Goal: Find contact information: Find contact information

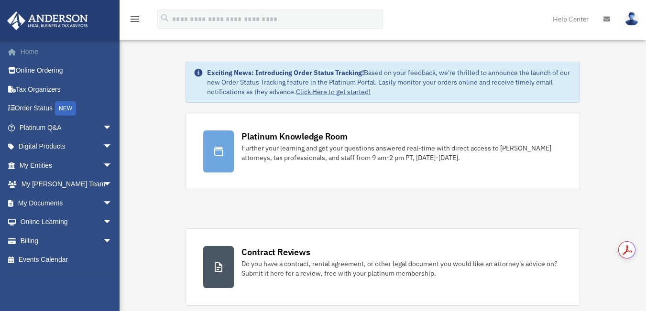
click at [32, 50] on link "Home" at bounding box center [67, 51] width 120 height 19
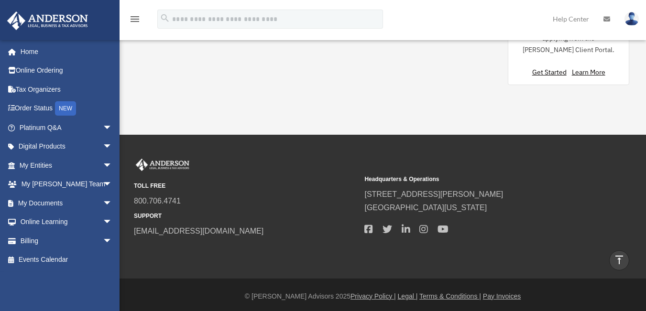
scroll to position [1055, 0]
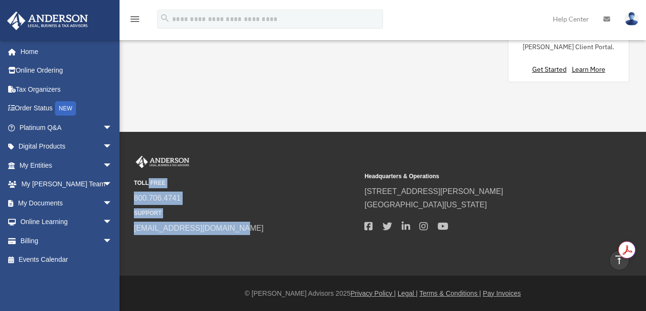
drag, startPoint x: 240, startPoint y: 227, endPoint x: 131, endPoint y: 177, distance: 120.0
click at [131, 177] on div "TOLL FREE 800.706.4741 SUPPORT [EMAIL_ADDRESS][DOMAIN_NAME] Headquarters & Oper…" at bounding box center [383, 195] width 512 height 79
copy div "TOLL FREE 800.706.4741 SUPPORT [EMAIL_ADDRESS][DOMAIN_NAME]"
